Goal: Answer question/provide support

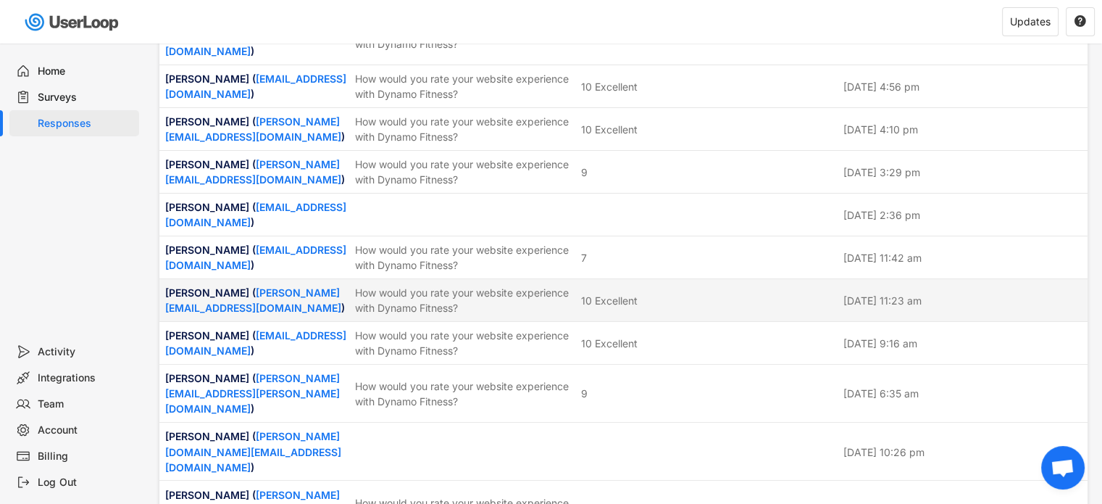
scroll to position [2247, 0]
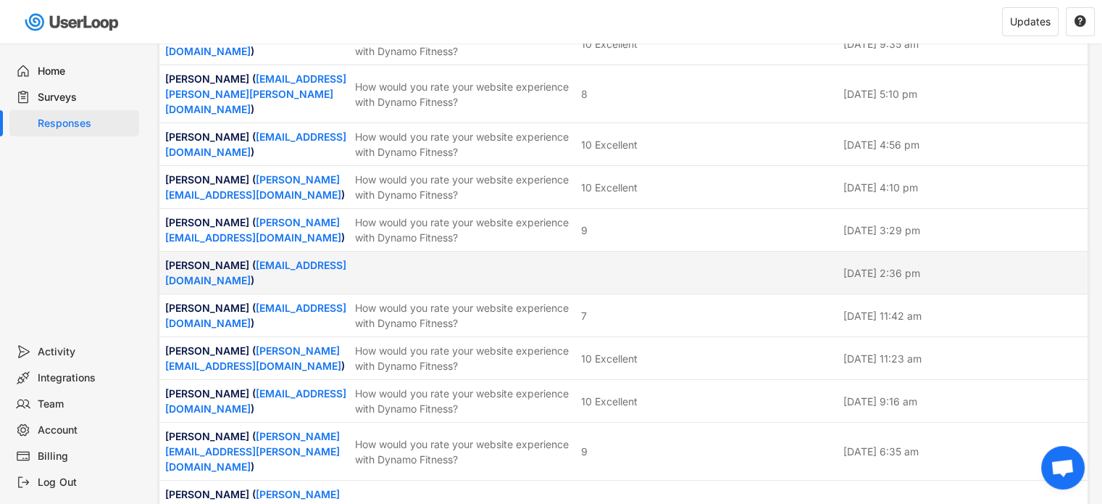
click at [479, 266] on div at bounding box center [463, 272] width 217 height 13
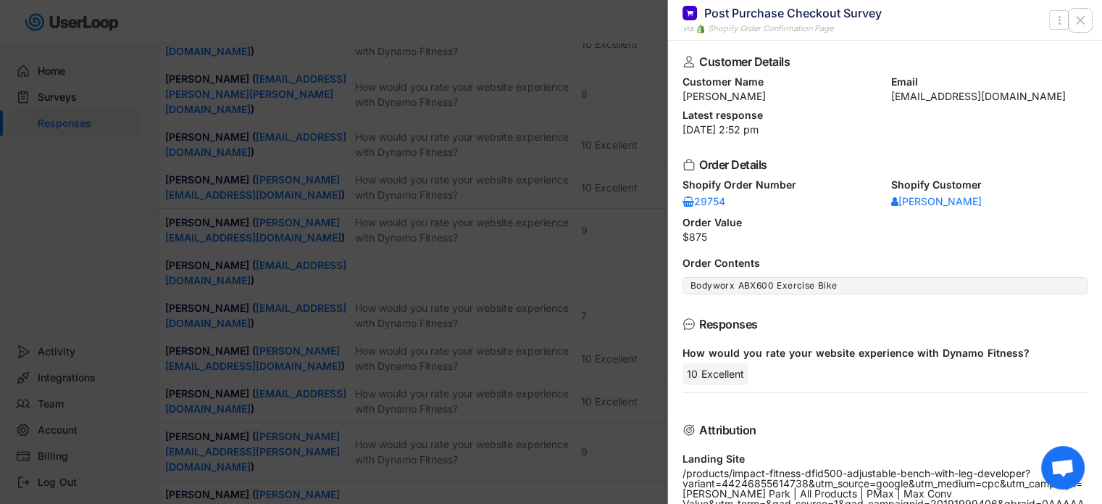
click at [1078, 23] on icon at bounding box center [1080, 20] width 14 height 14
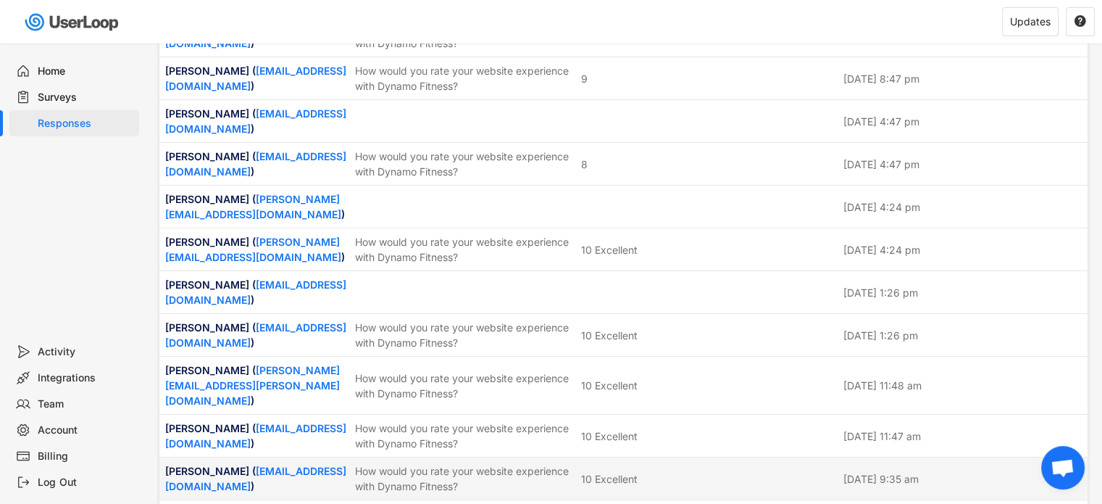
scroll to position [1739, 0]
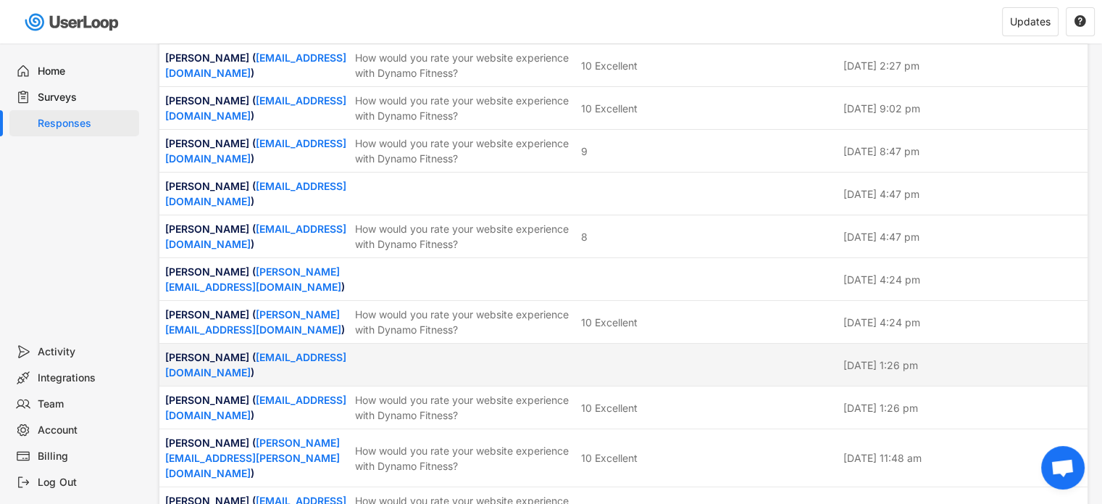
click at [599, 359] on div "[PERSON_NAME] ( [EMAIL_ADDRESS][DOMAIN_NAME] ) [DATE] 1:26 pm" at bounding box center [623, 364] width 928 height 42
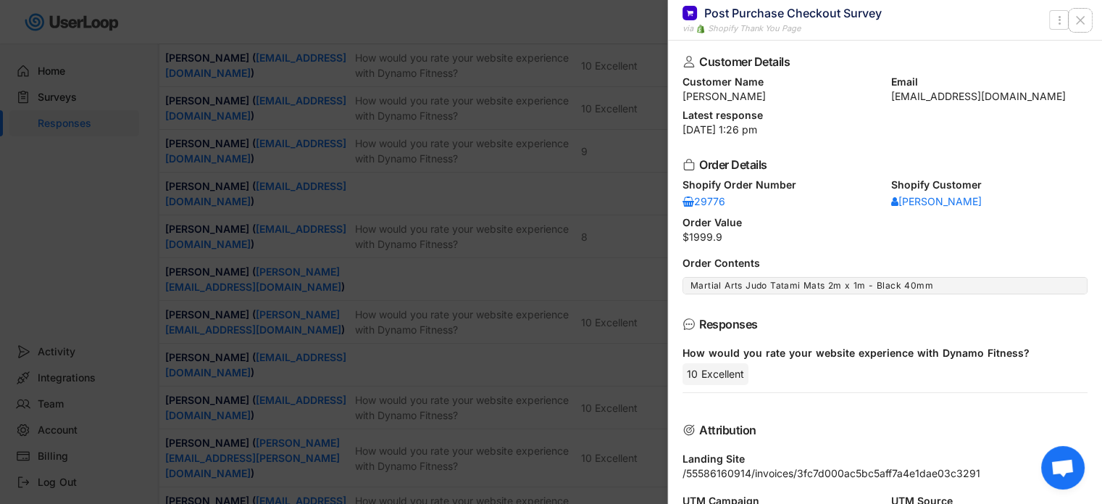
click at [1081, 17] on icon at bounding box center [1080, 20] width 14 height 14
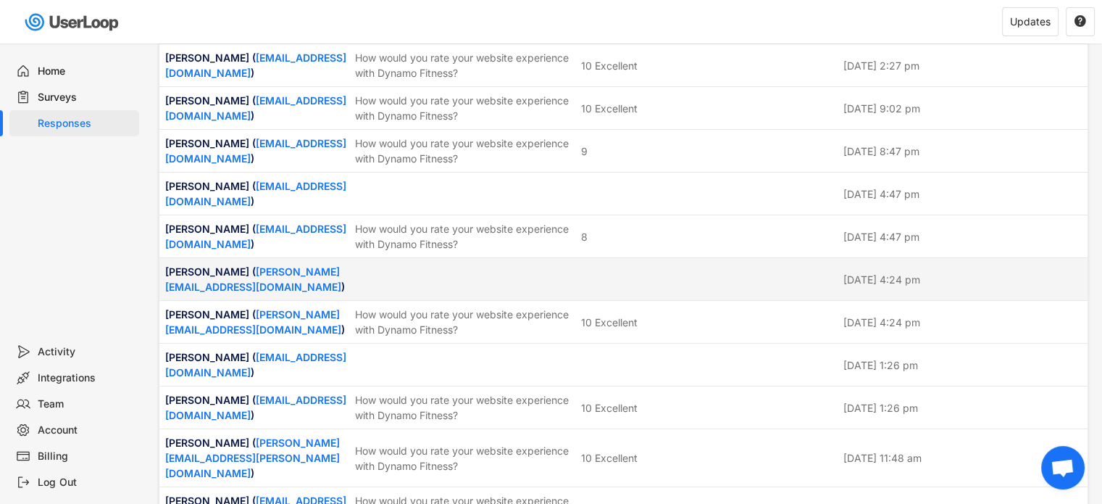
click at [458, 286] on div at bounding box center [463, 278] width 217 height 13
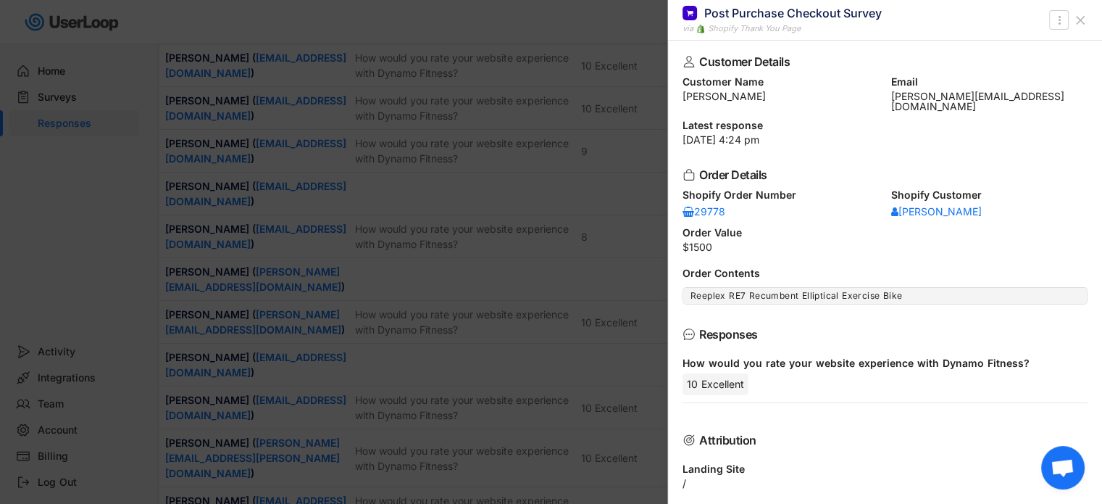
click at [1082, 20] on icon at bounding box center [1080, 20] width 14 height 14
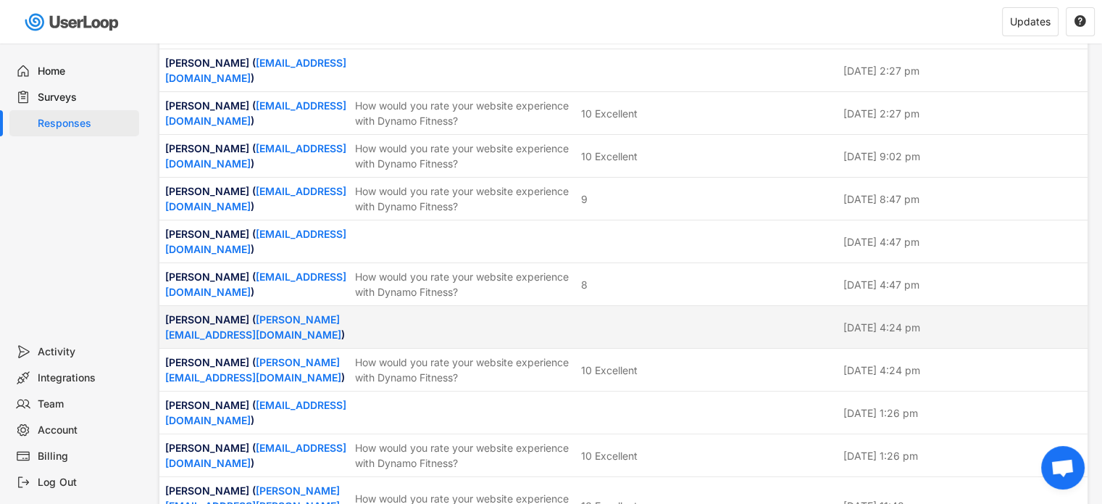
scroll to position [1667, 0]
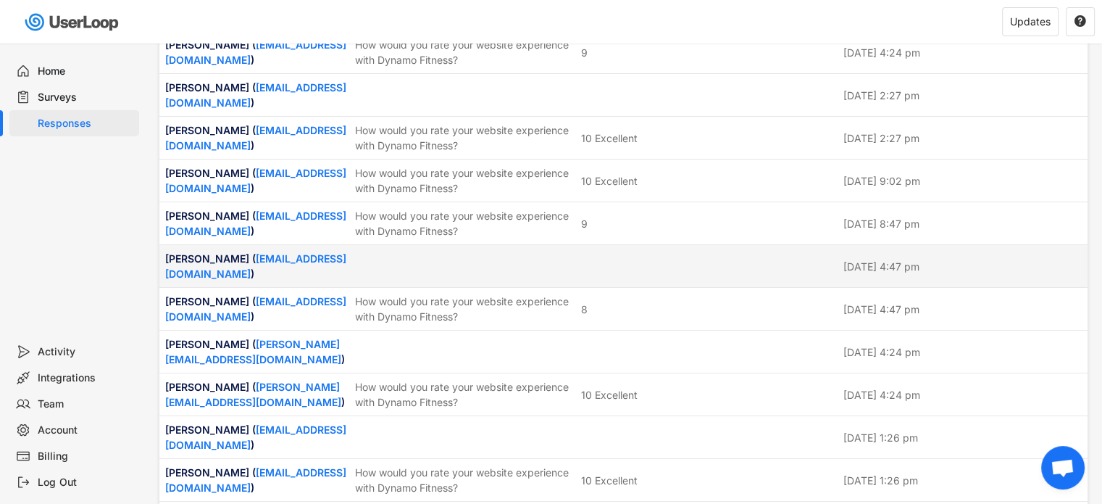
click at [553, 275] on div "[PERSON_NAME] ( [EMAIL_ADDRESS][DOMAIN_NAME] ) [DATE] 4:47 pm" at bounding box center [623, 266] width 928 height 42
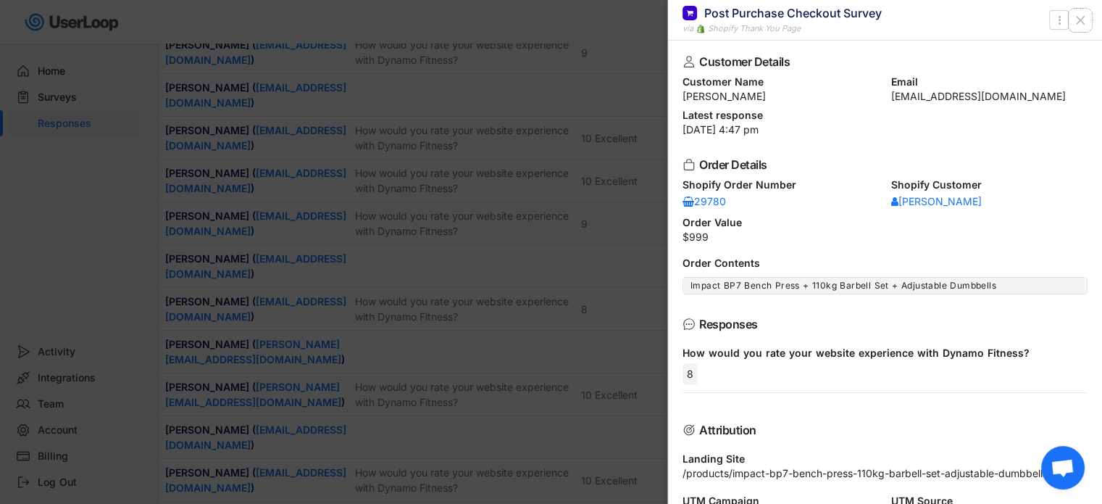
click at [1090, 19] on button at bounding box center [1080, 20] width 23 height 23
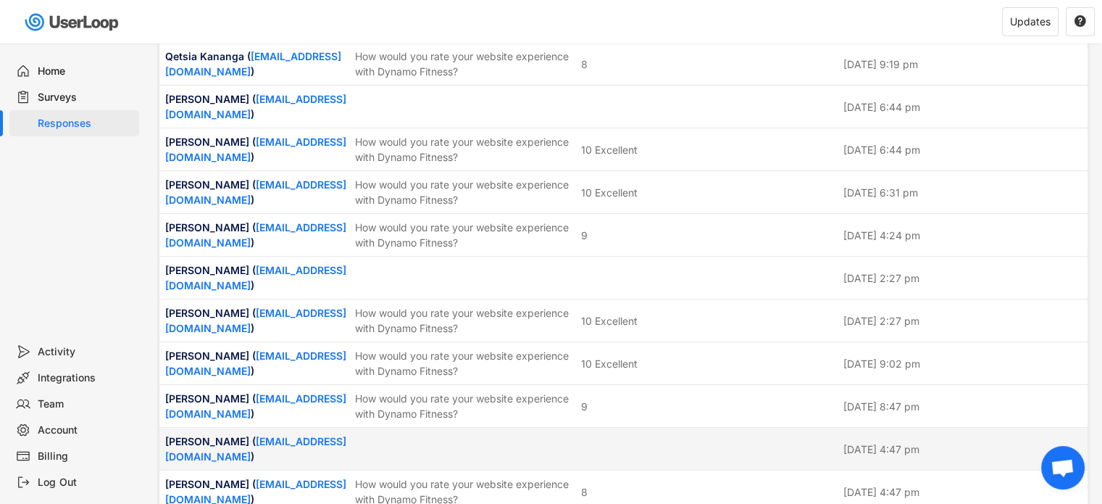
scroll to position [1449, 0]
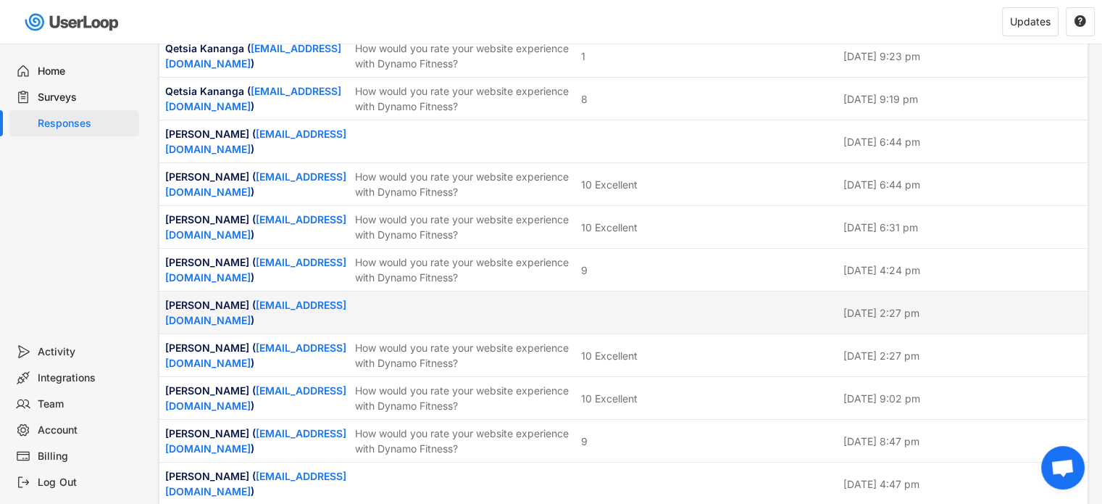
click at [630, 316] on div at bounding box center [708, 312] width 254 height 13
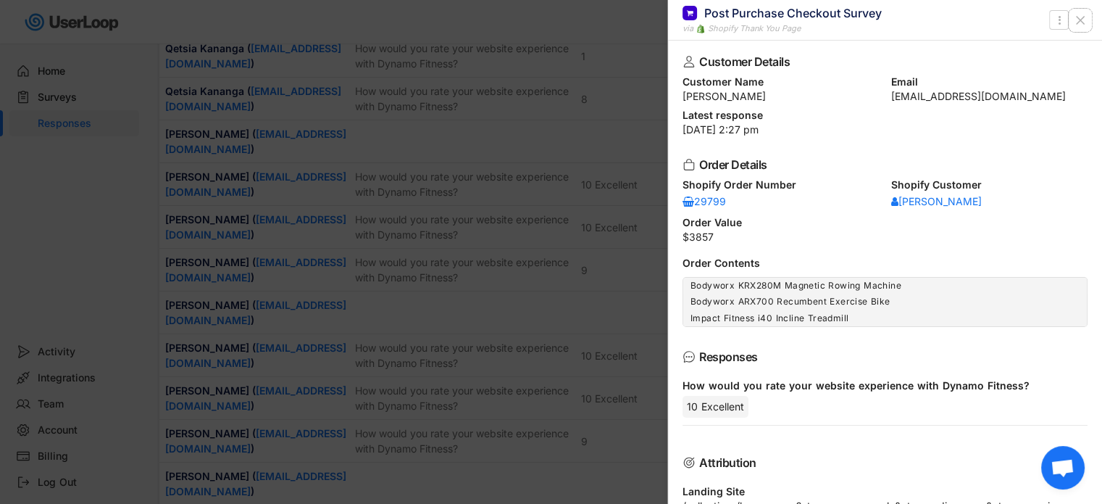
click at [1082, 19] on icon at bounding box center [1080, 20] width 14 height 14
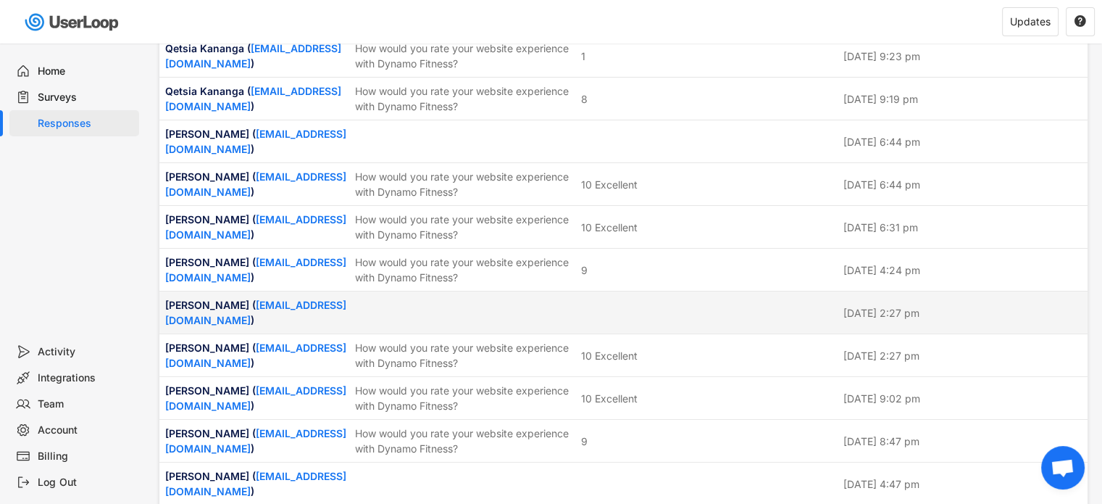
scroll to position [1232, 0]
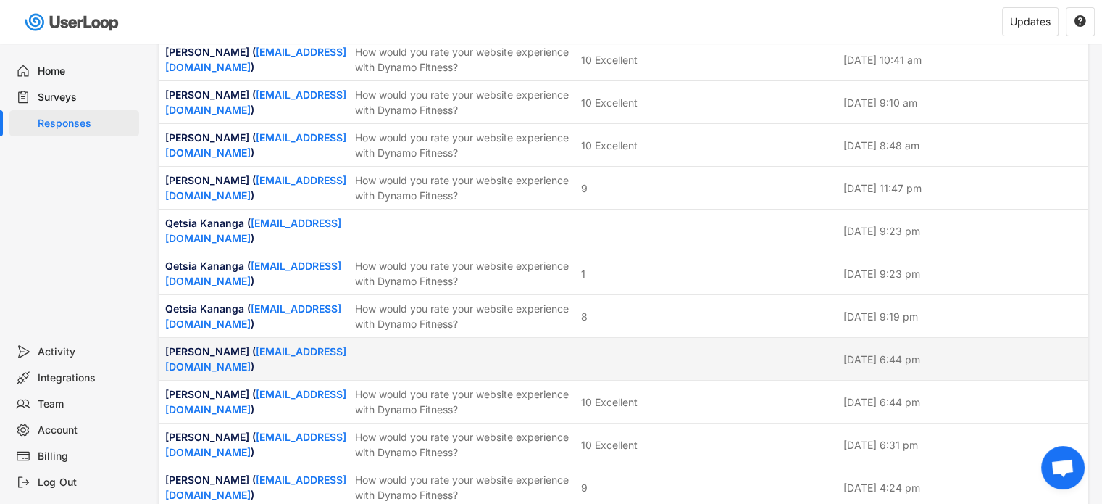
click at [651, 362] on div at bounding box center [708, 358] width 254 height 13
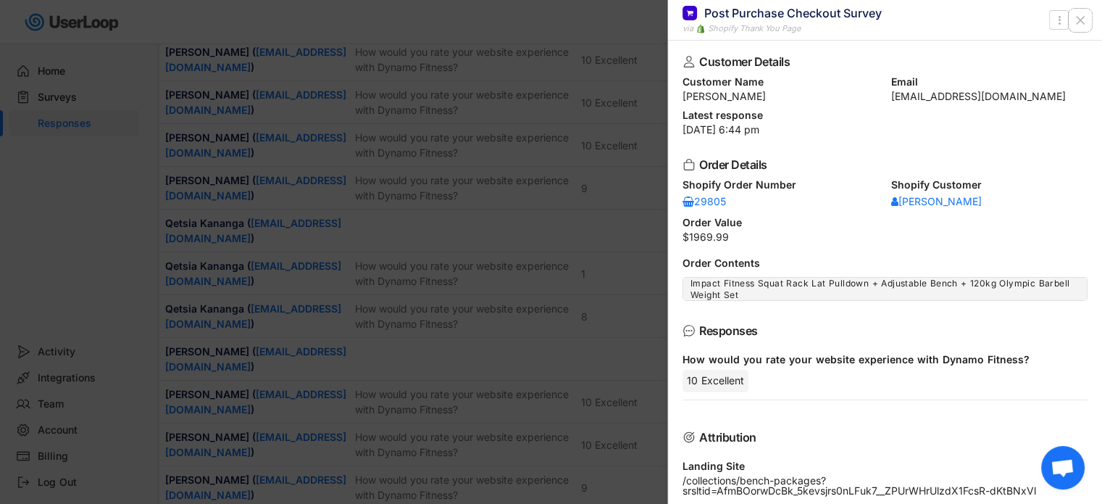
click at [1082, 17] on icon at bounding box center [1080, 20] width 14 height 14
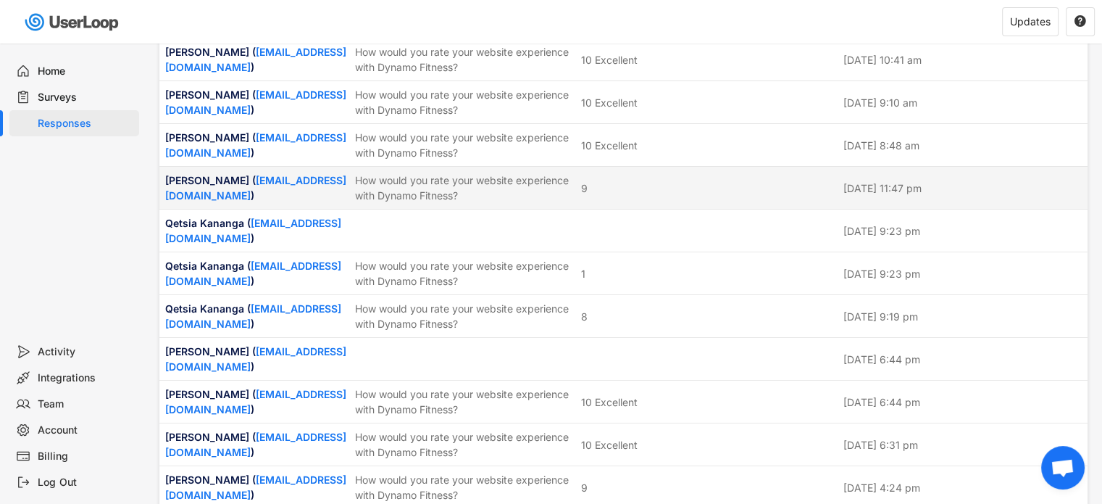
click at [667, 209] on div "[PERSON_NAME] ( [EMAIL_ADDRESS][DOMAIN_NAME] ) How would you rate your website …" at bounding box center [623, 188] width 928 height 42
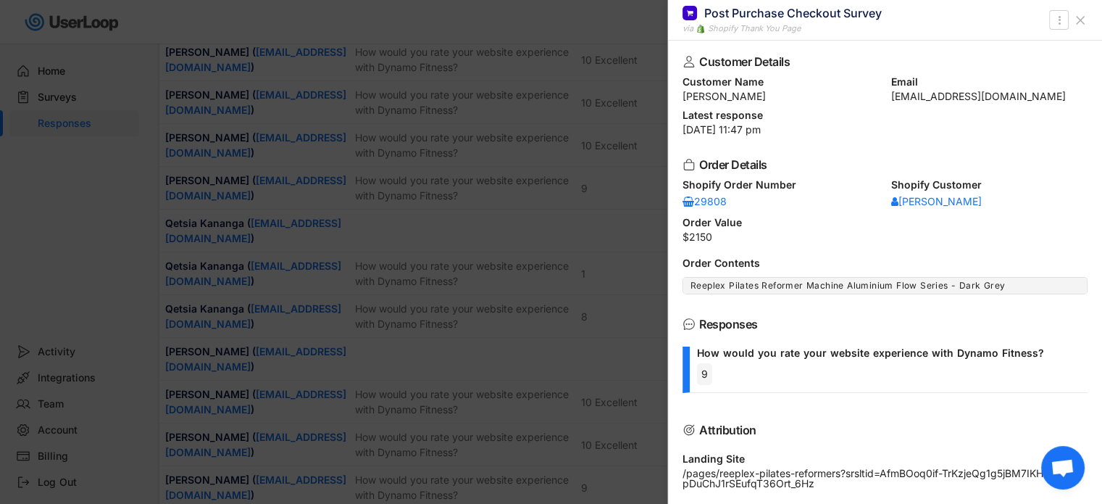
click at [1086, 22] on icon at bounding box center [1080, 20] width 14 height 14
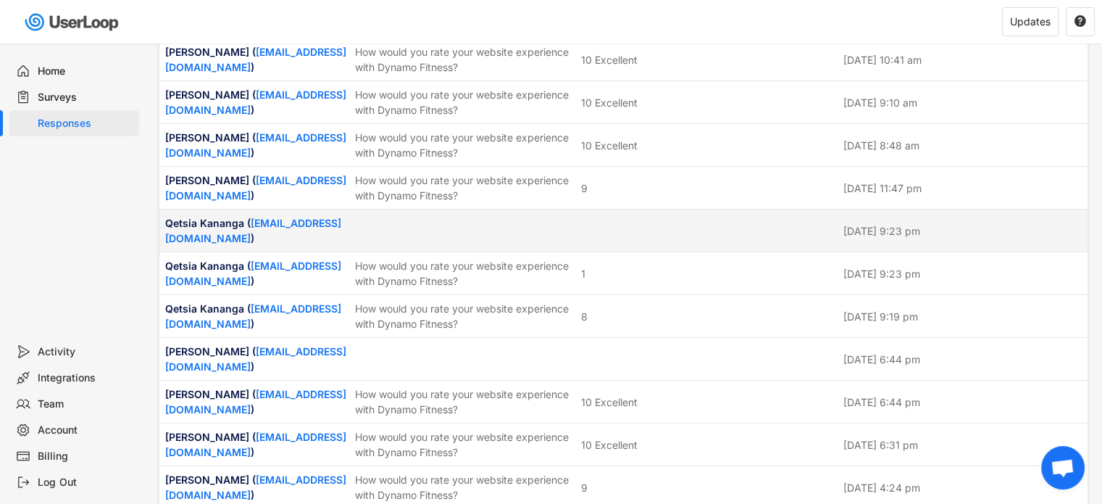
click at [612, 229] on div at bounding box center [708, 230] width 254 height 13
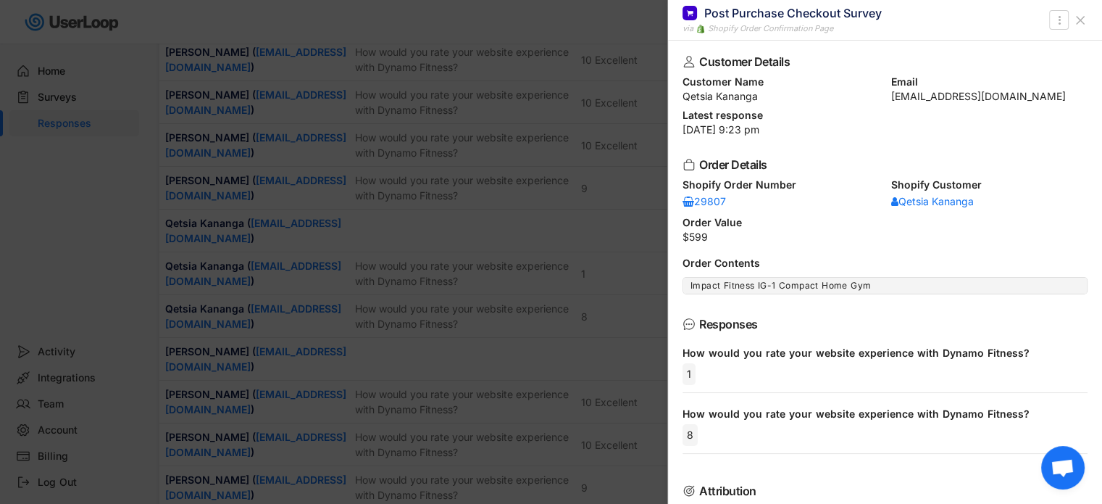
click at [1084, 14] on icon at bounding box center [1080, 20] width 14 height 14
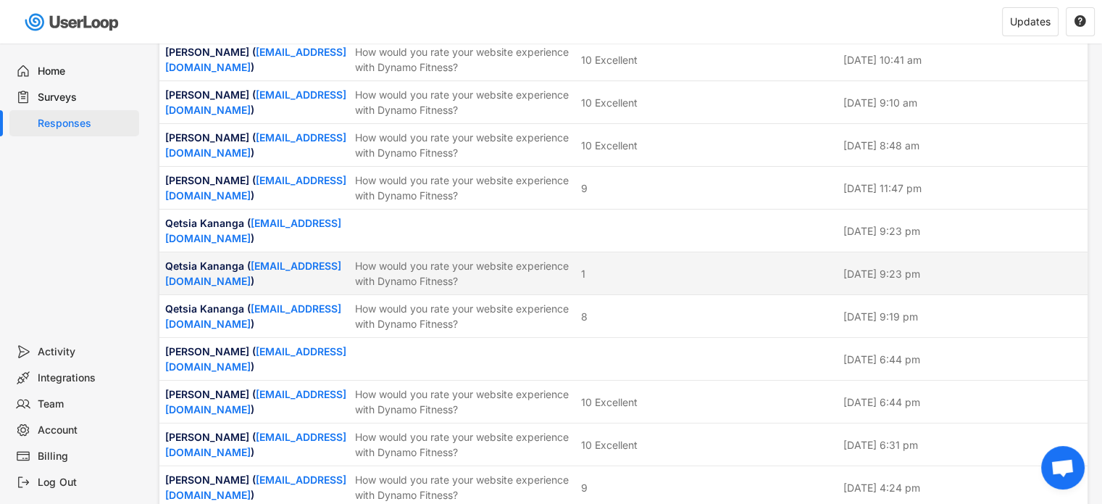
click at [694, 288] on div "Qetsia Kananga ( [EMAIL_ADDRESS][DOMAIN_NAME] ) How would you rate your website…" at bounding box center [623, 273] width 928 height 42
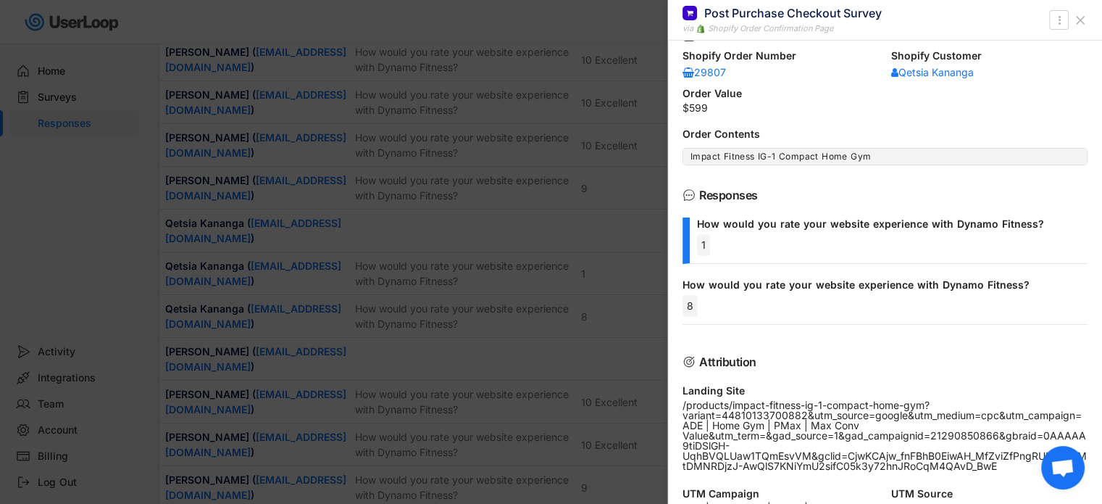
scroll to position [0, 0]
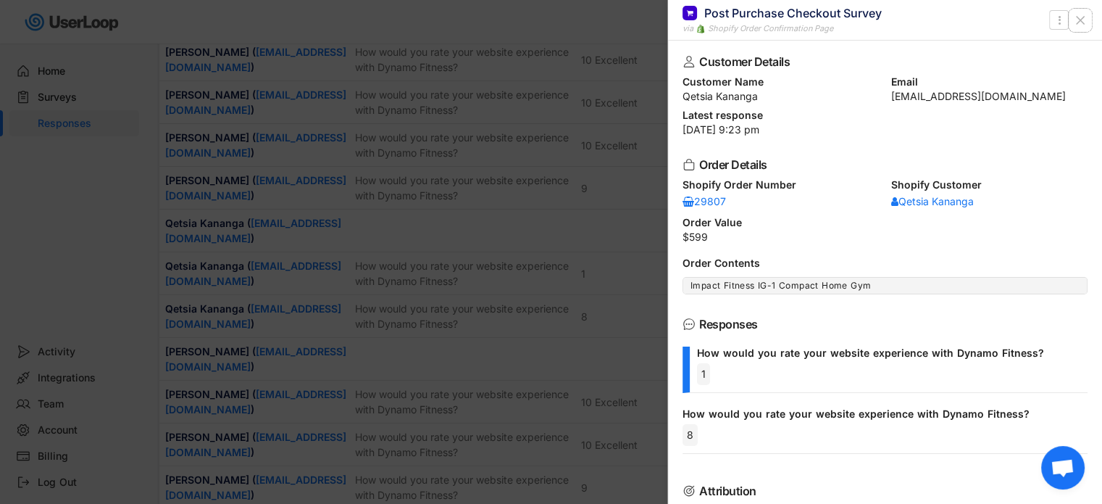
click at [1078, 14] on icon at bounding box center [1080, 20] width 14 height 14
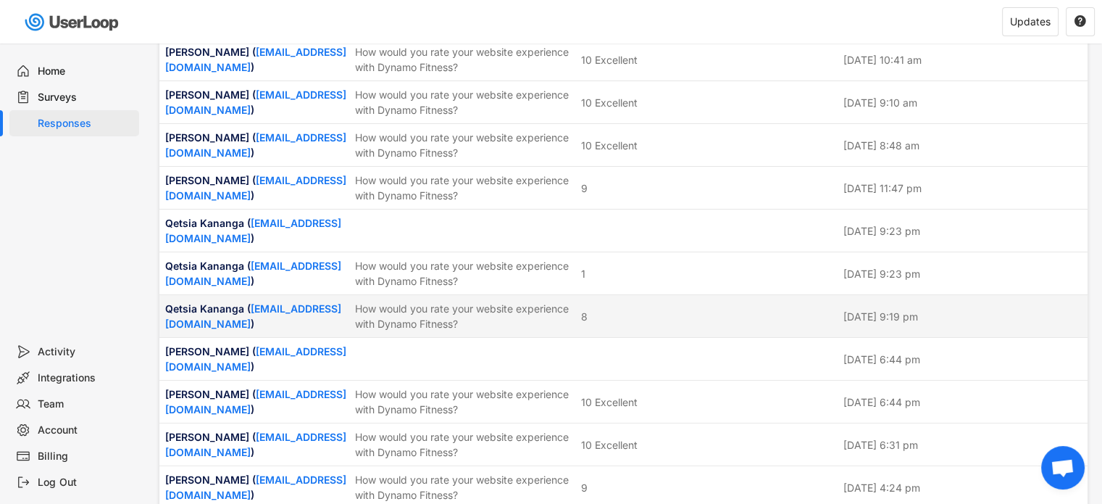
click at [623, 322] on div "8" at bounding box center [708, 316] width 254 height 15
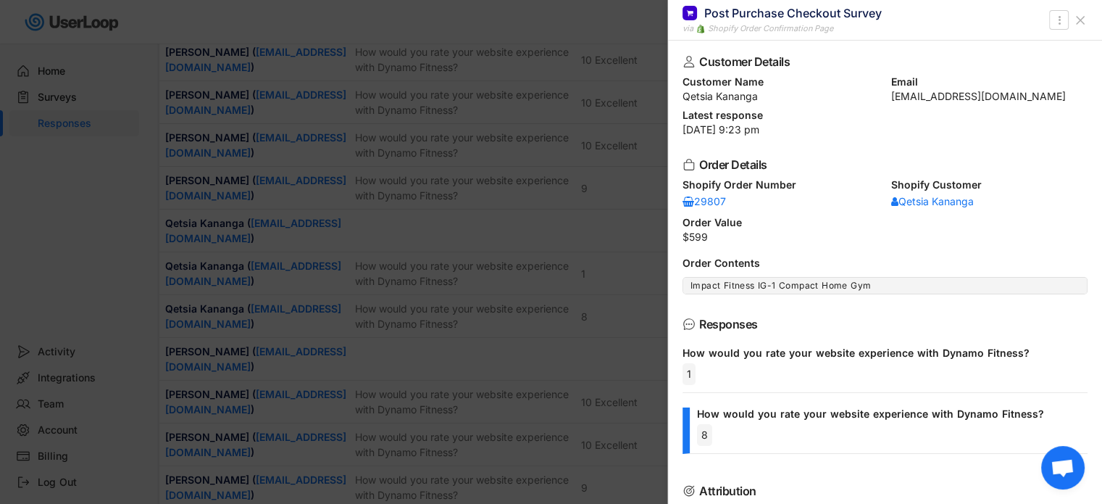
click at [1078, 14] on icon at bounding box center [1080, 20] width 14 height 14
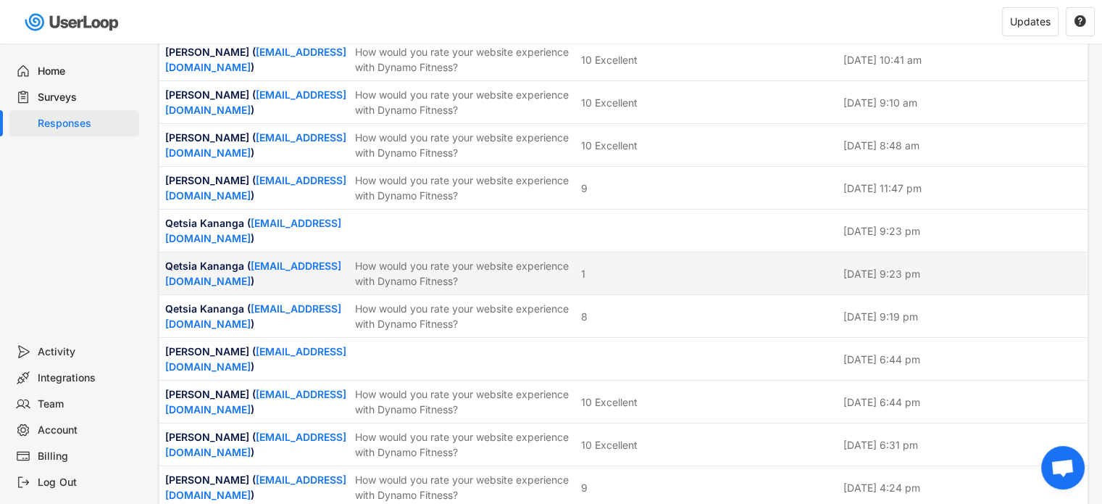
click at [644, 259] on div "Qetsia Kananga ( [EMAIL_ADDRESS][DOMAIN_NAME] ) How would you rate your website…" at bounding box center [623, 273] width 928 height 42
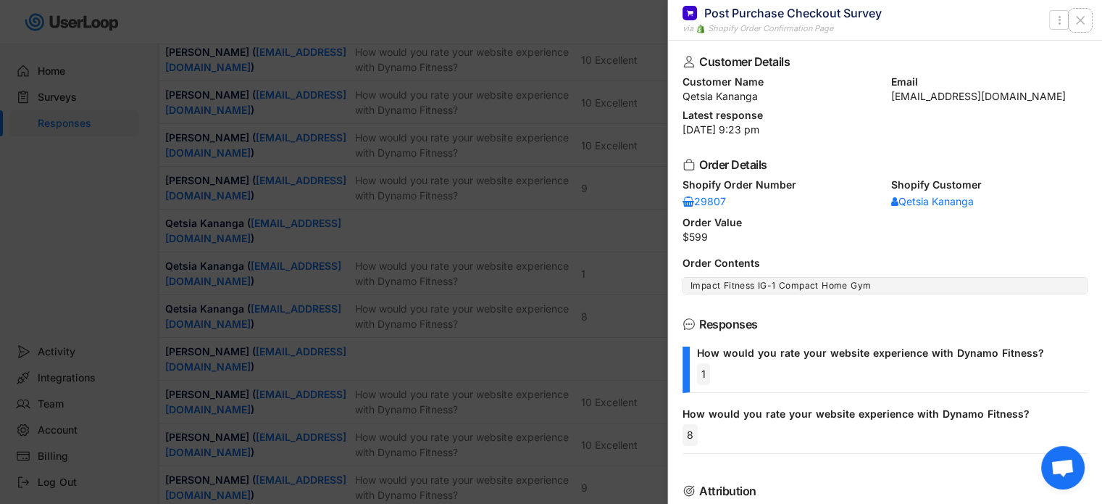
click at [1075, 17] on icon at bounding box center [1080, 20] width 14 height 14
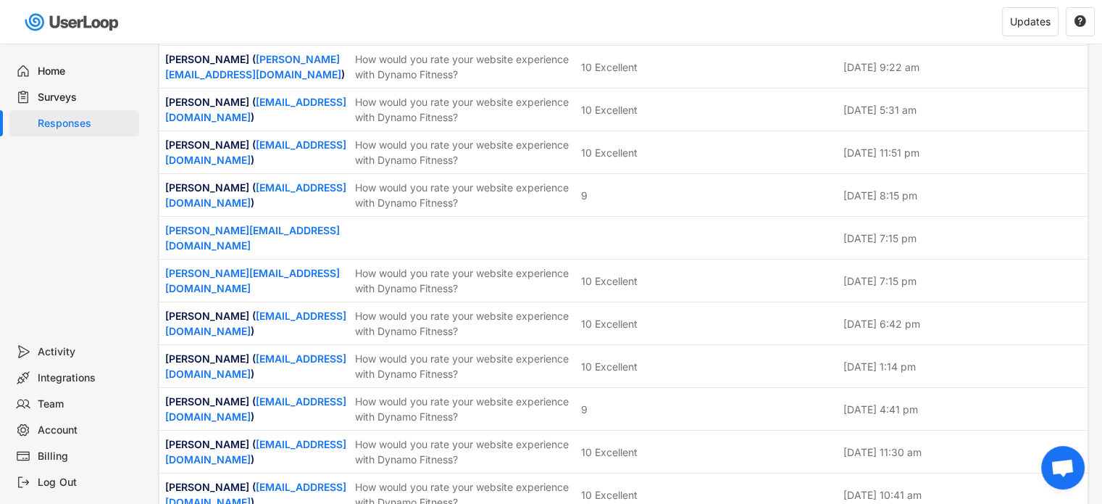
scroll to position [652, 0]
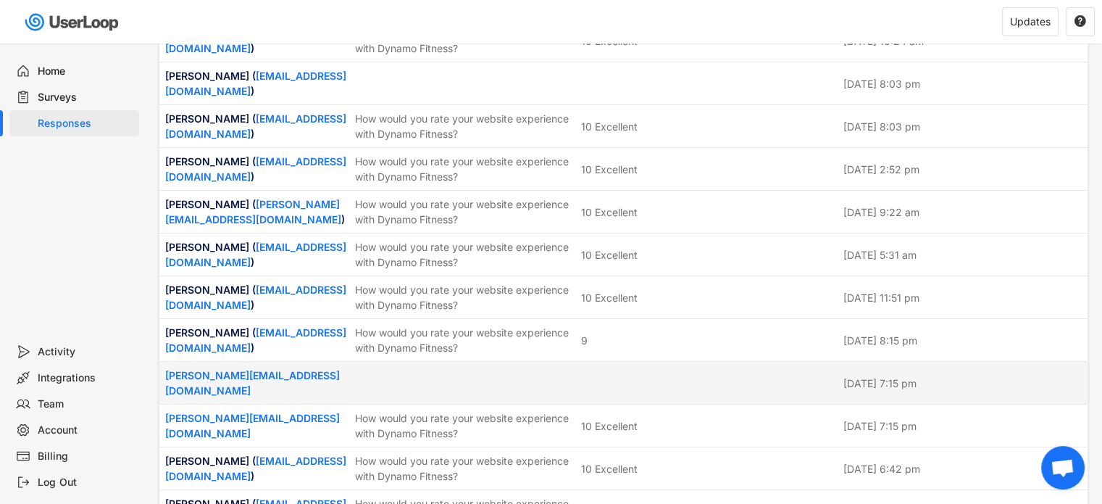
click at [562, 376] on div at bounding box center [463, 382] width 217 height 13
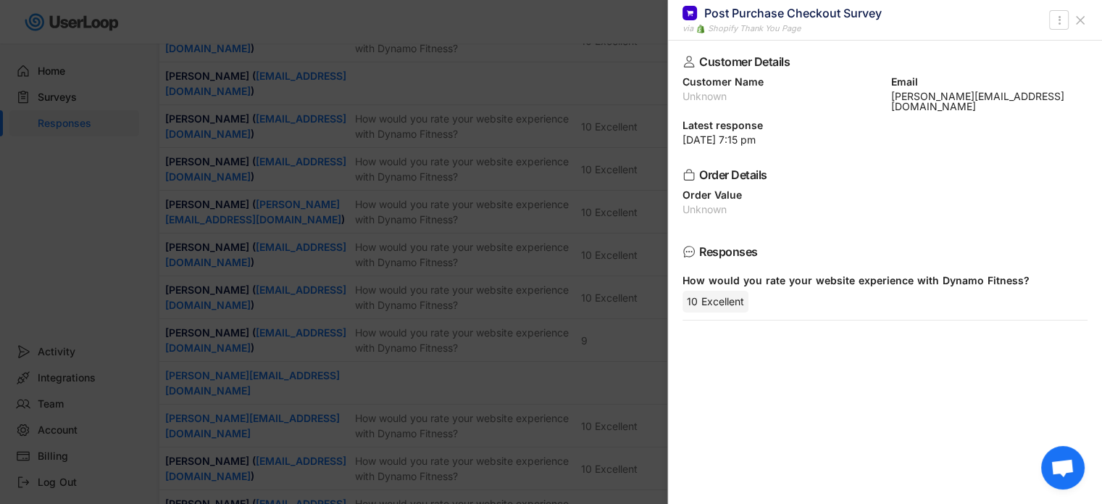
click at [1083, 20] on icon at bounding box center [1080, 20] width 14 height 14
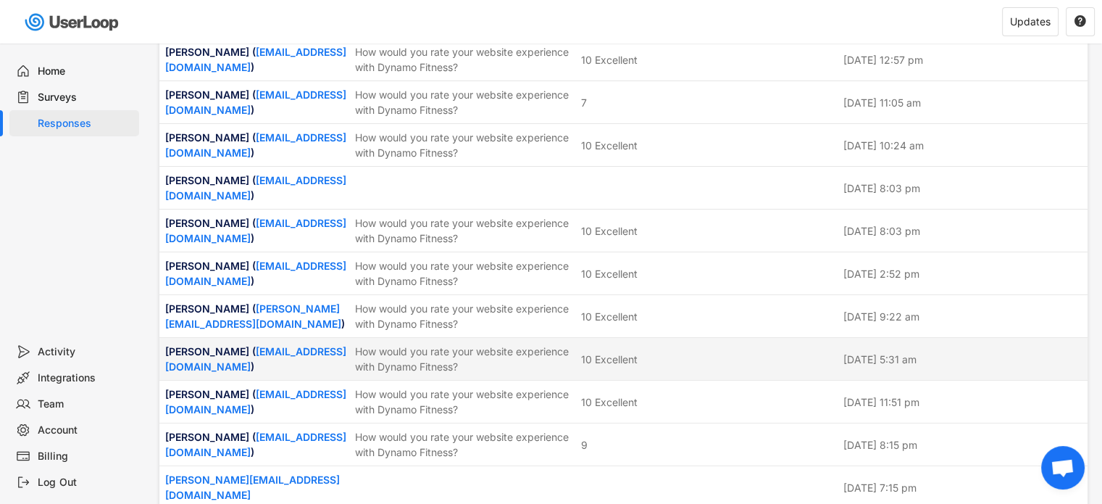
scroll to position [435, 0]
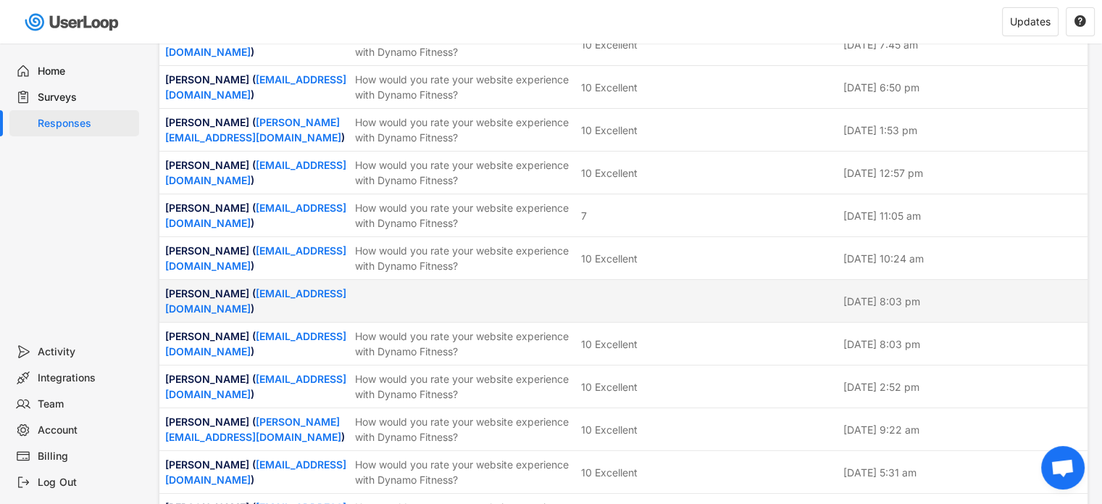
click at [626, 310] on div "[PERSON_NAME] ( [EMAIL_ADDRESS][DOMAIN_NAME] ) [DATE] 8:03 pm" at bounding box center [623, 301] width 928 height 42
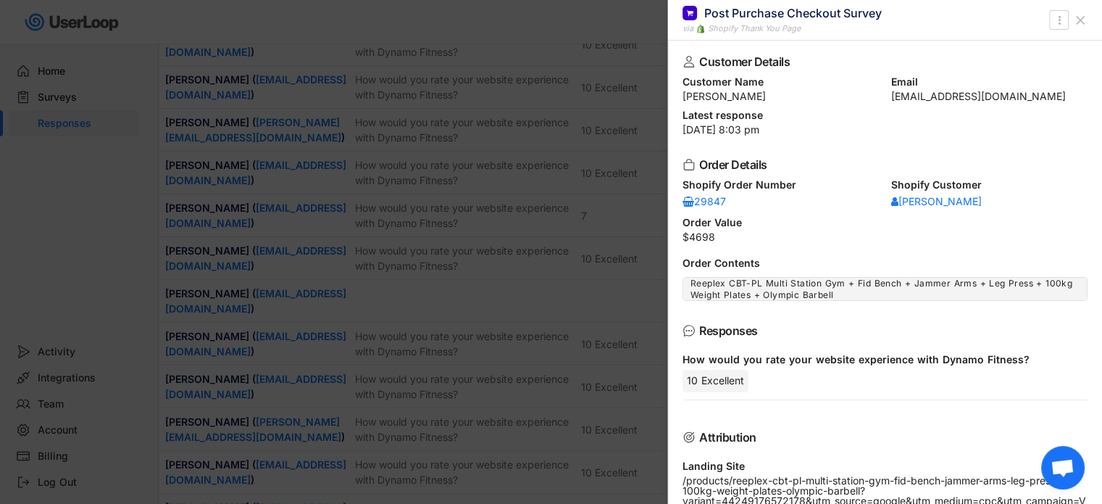
click at [1075, 21] on icon at bounding box center [1080, 20] width 14 height 14
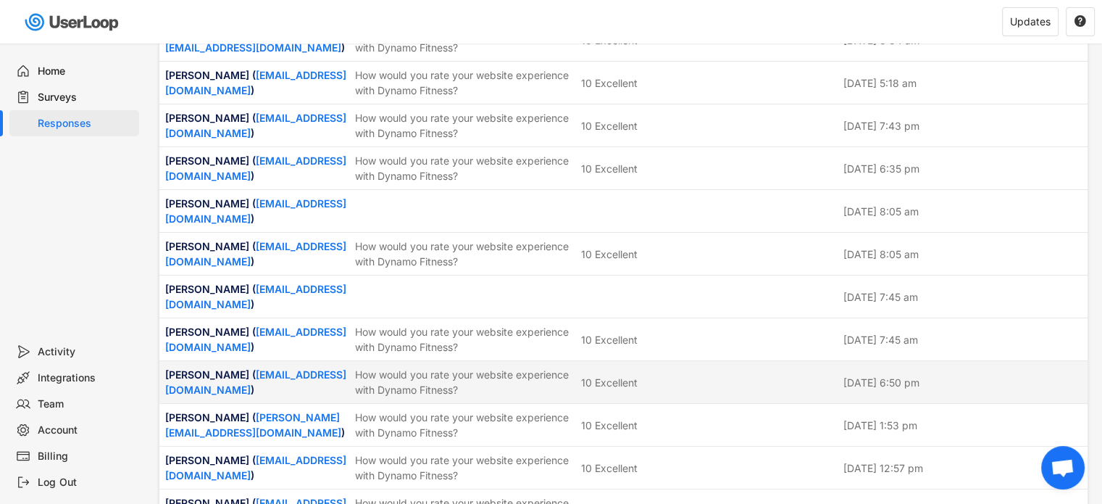
scroll to position [72, 0]
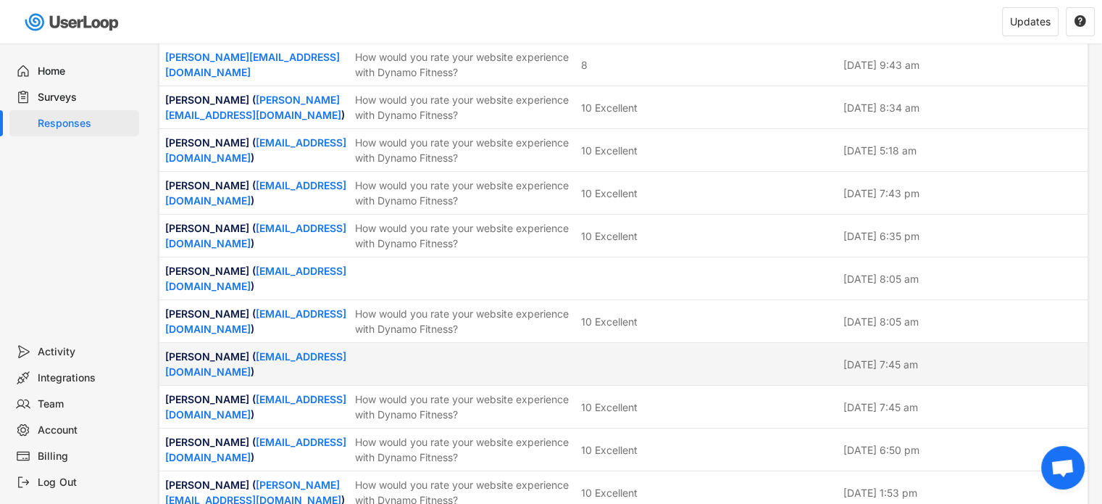
click at [641, 357] on div at bounding box center [708, 363] width 254 height 13
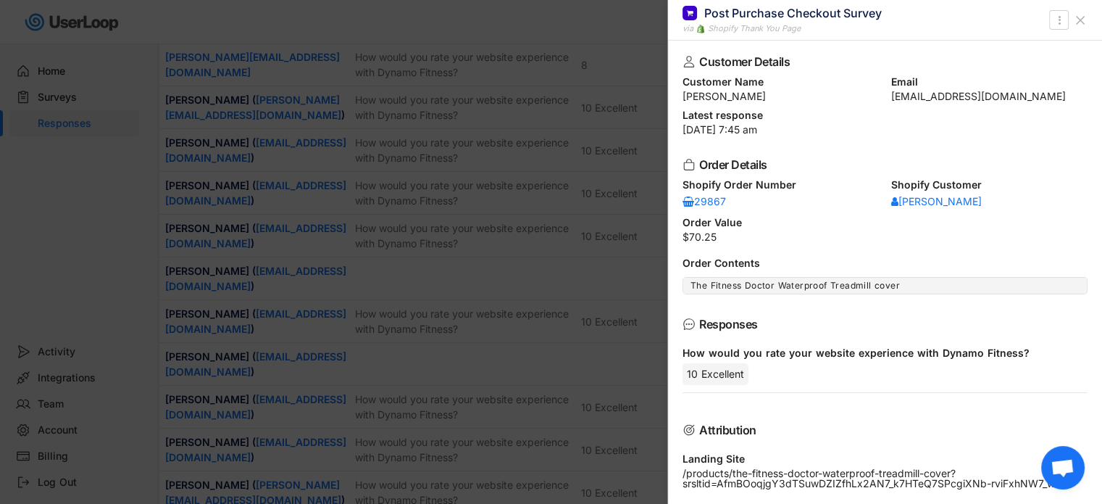
click at [1083, 25] on icon at bounding box center [1080, 20] width 14 height 14
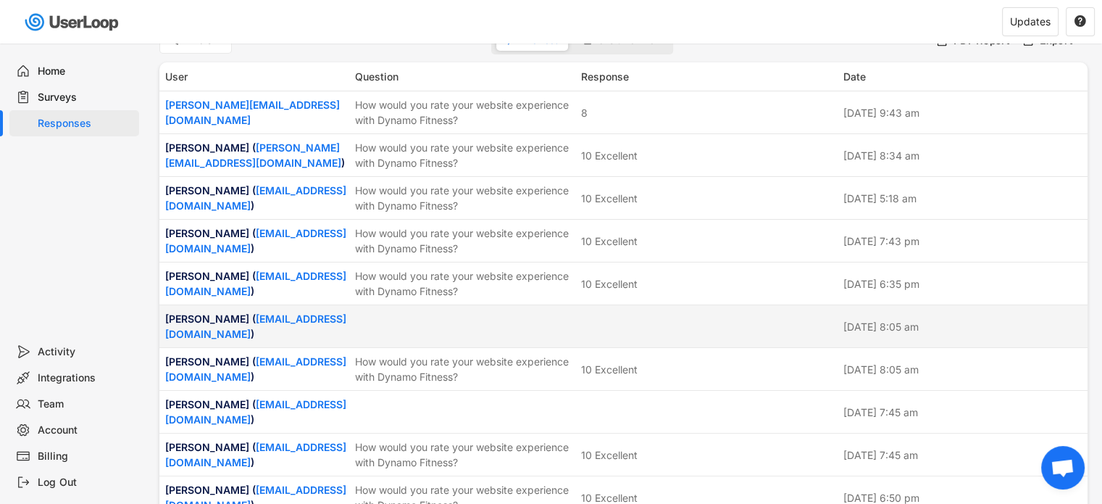
scroll to position [0, 0]
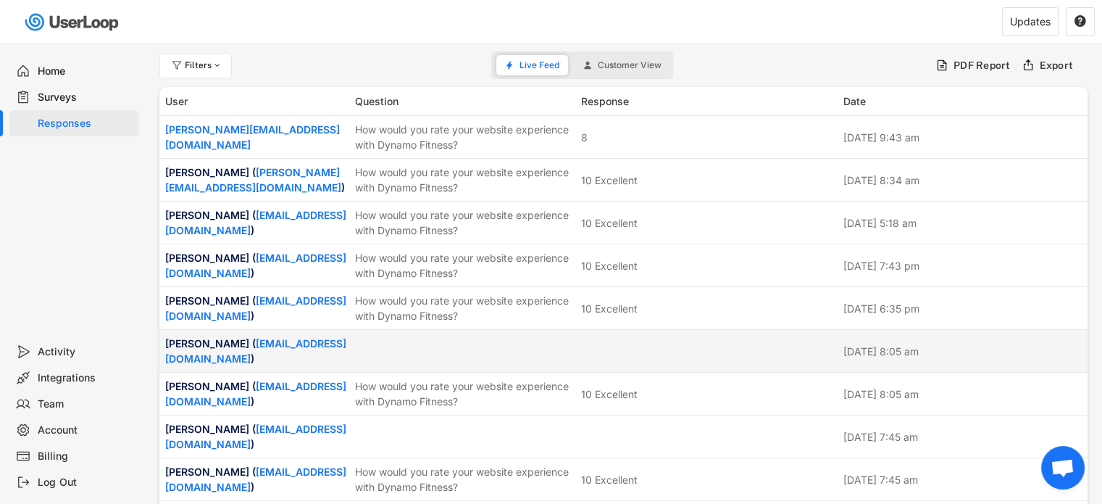
click at [632, 349] on div at bounding box center [708, 350] width 254 height 13
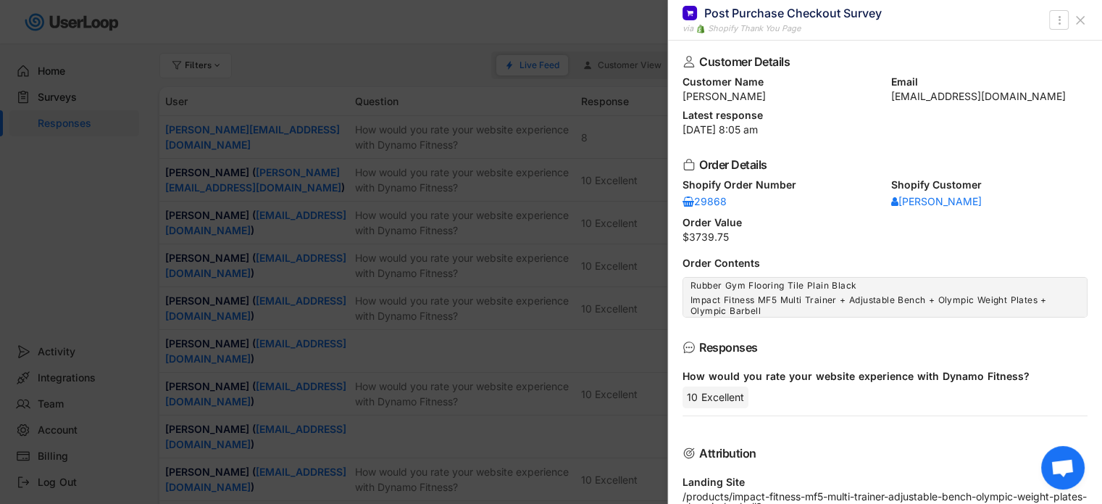
click at [1079, 19] on use at bounding box center [1080, 20] width 7 height 7
